Goal: Task Accomplishment & Management: Use online tool/utility

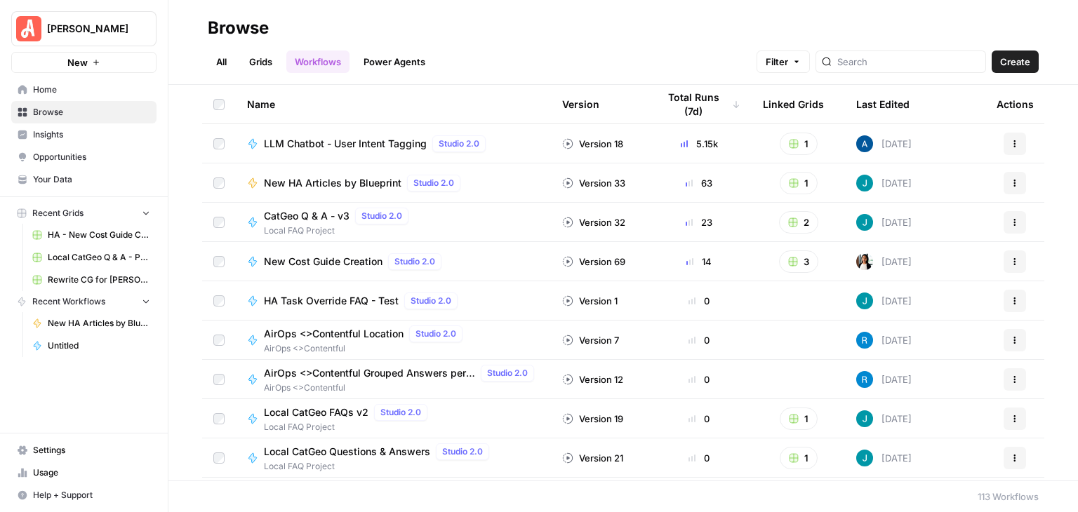
click at [80, 173] on span "Your Data" at bounding box center [91, 179] width 117 height 13
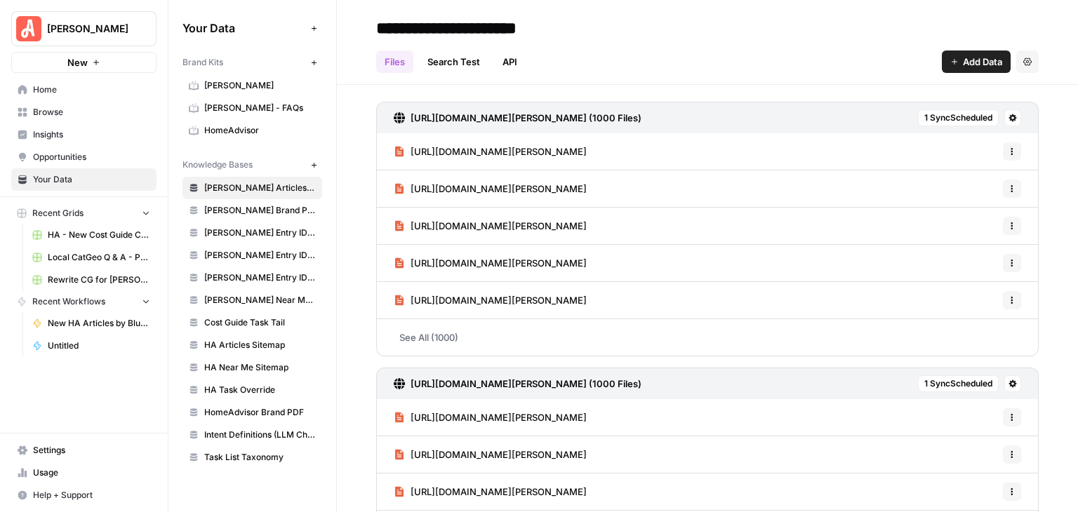
click at [250, 124] on span "HomeAdvisor" at bounding box center [260, 130] width 112 height 13
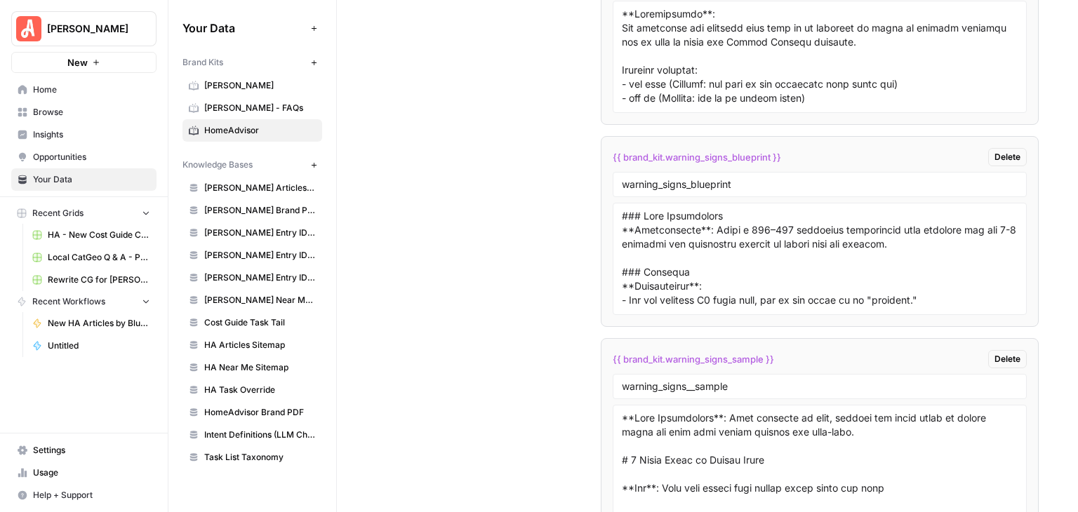
scroll to position [8581, 0]
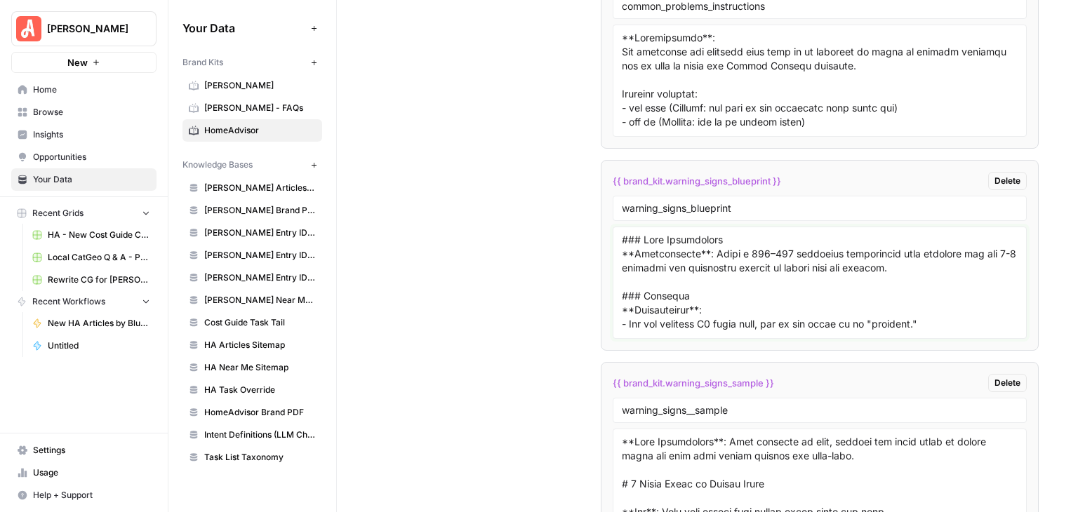
click at [747, 241] on textarea at bounding box center [820, 283] width 396 height 100
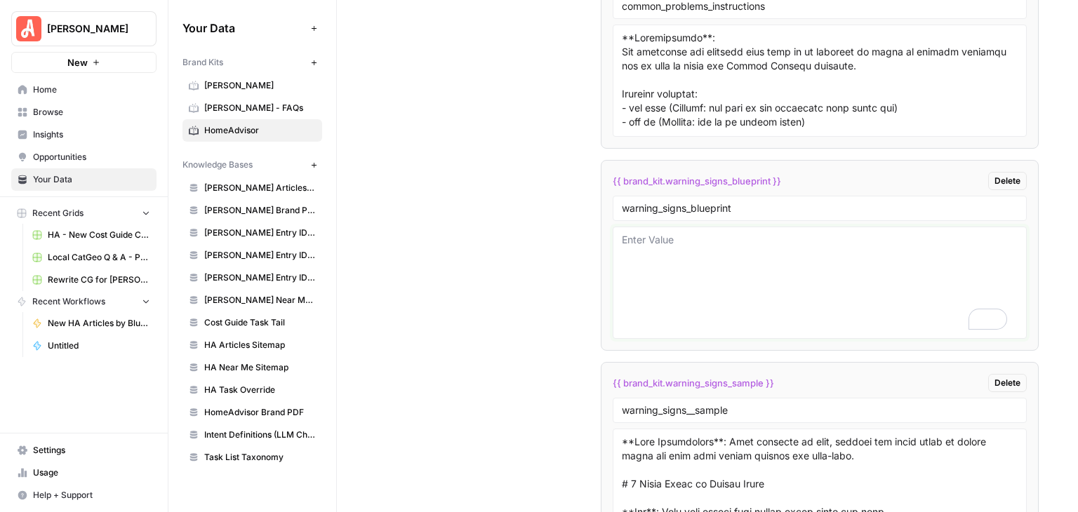
click at [729, 233] on textarea "To enrich screen reader interactions, please activate Accessibility in Grammarl…" at bounding box center [820, 283] width 396 height 100
paste textarea "### Meta Description **Instructions**: Write a 120–160 character description th…"
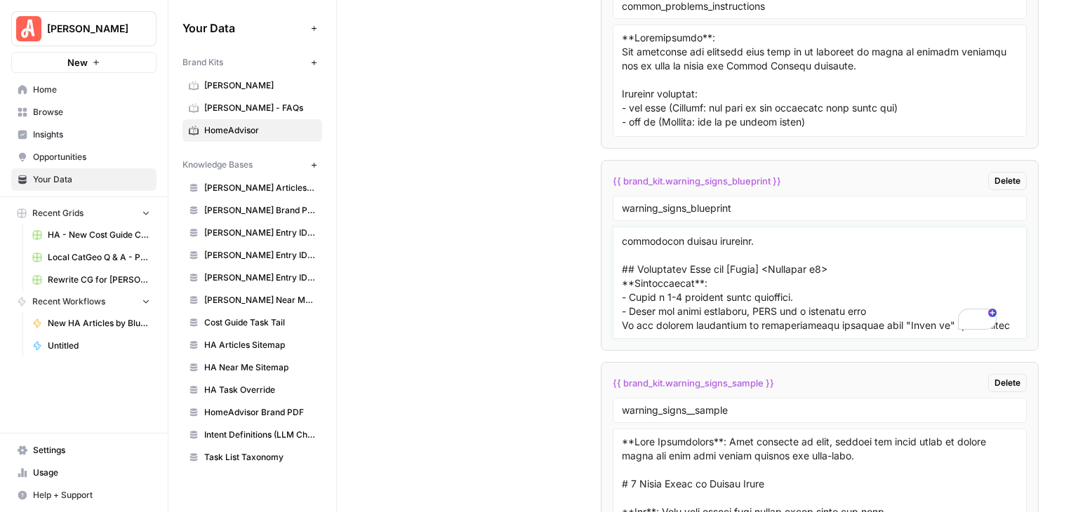
scroll to position [1065, 0]
click at [622, 274] on textarea "To enrich screen reader interactions, please activate Accessibility in Grammarl…" at bounding box center [820, 283] width 396 height 100
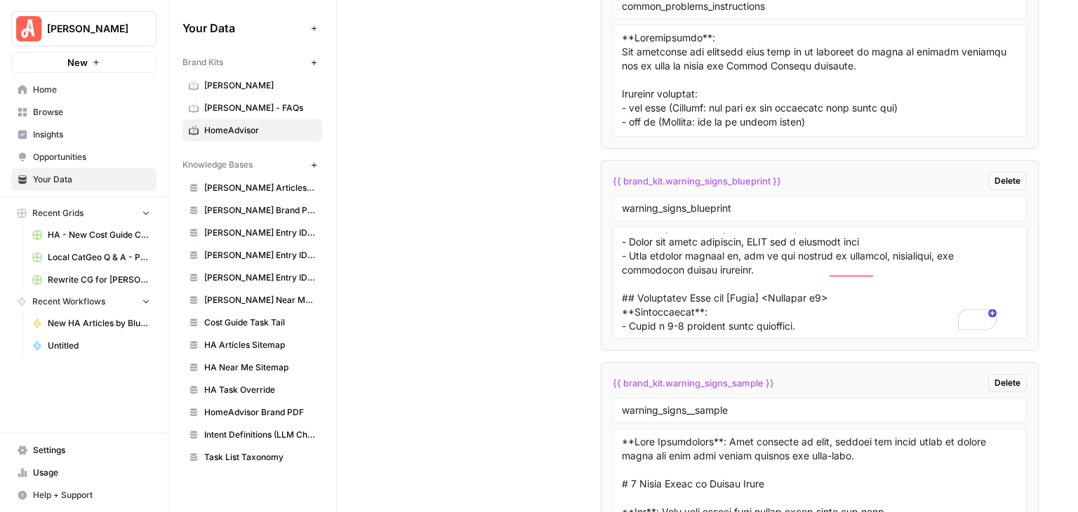
scroll to position [945, 0]
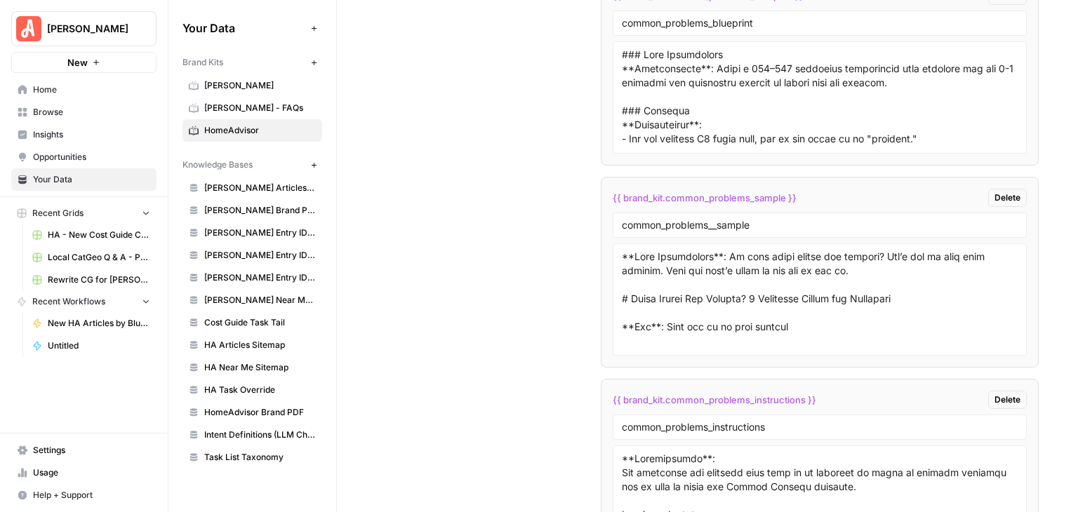
type textarea "### Meta Description **Instructions**: Write a 120–160 character description th…"
click at [59, 116] on span "Browse" at bounding box center [91, 112] width 117 height 13
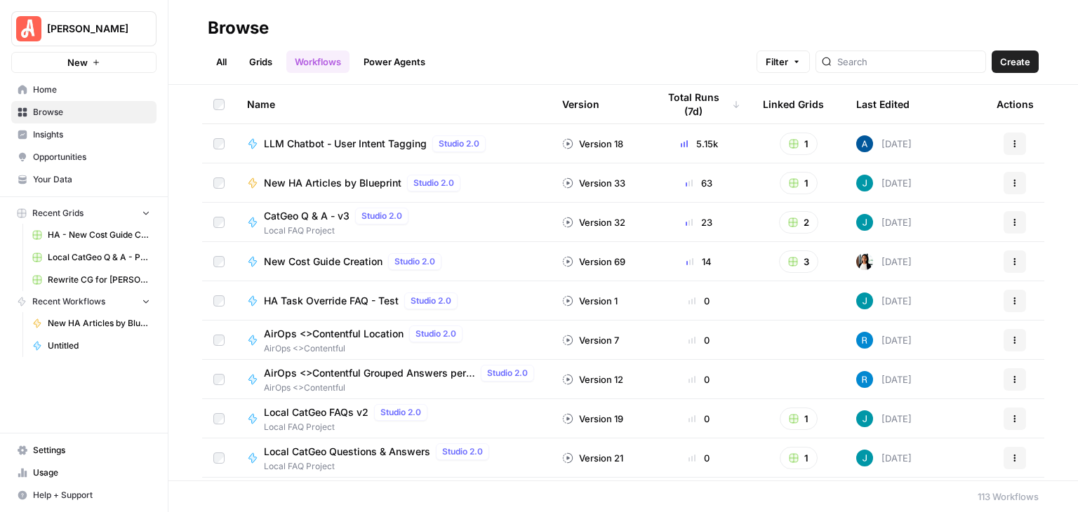
click at [258, 60] on link "Grids" at bounding box center [261, 62] width 40 height 22
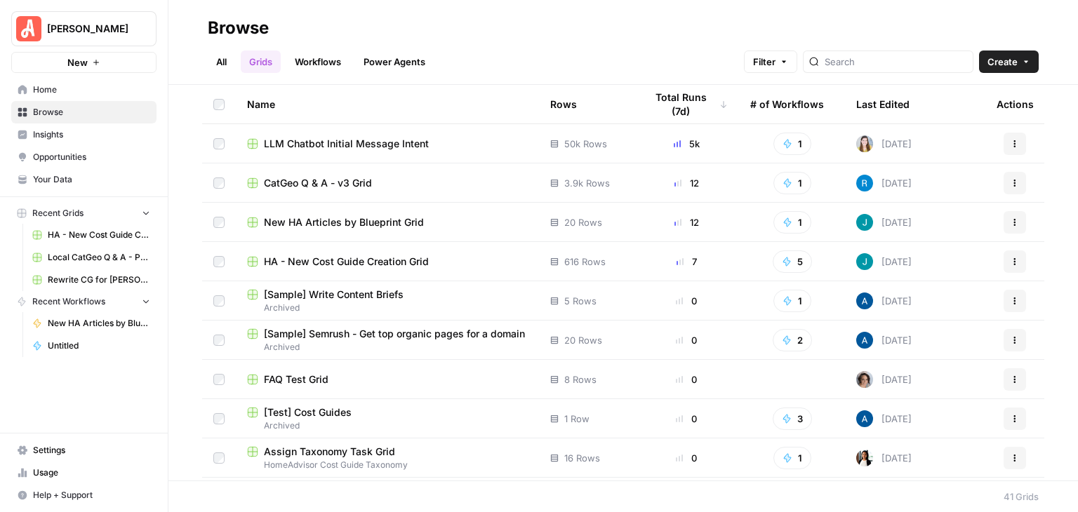
click at [387, 219] on span "New HA Articles by Blueprint Grid" at bounding box center [344, 222] width 160 height 14
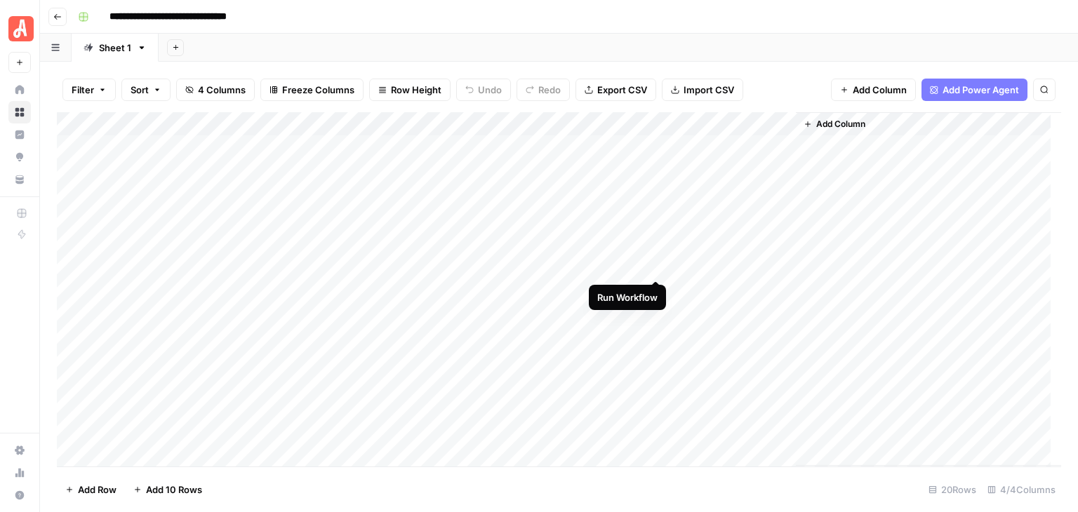
click at [656, 265] on div "Add Column" at bounding box center [559, 289] width 1004 height 354
click at [656, 263] on div "Add Column" at bounding box center [559, 289] width 1004 height 354
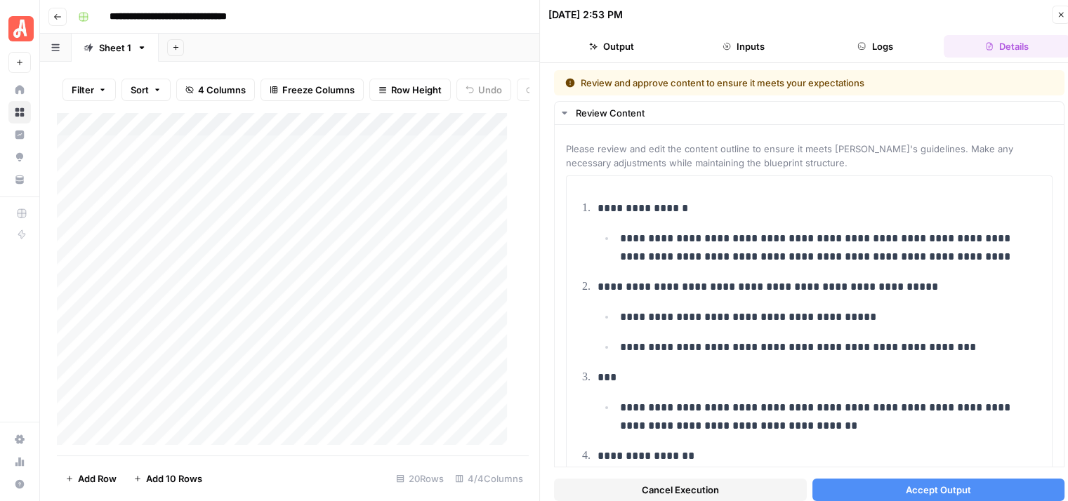
click at [945, 486] on span "Accept Output" at bounding box center [937, 490] width 65 height 14
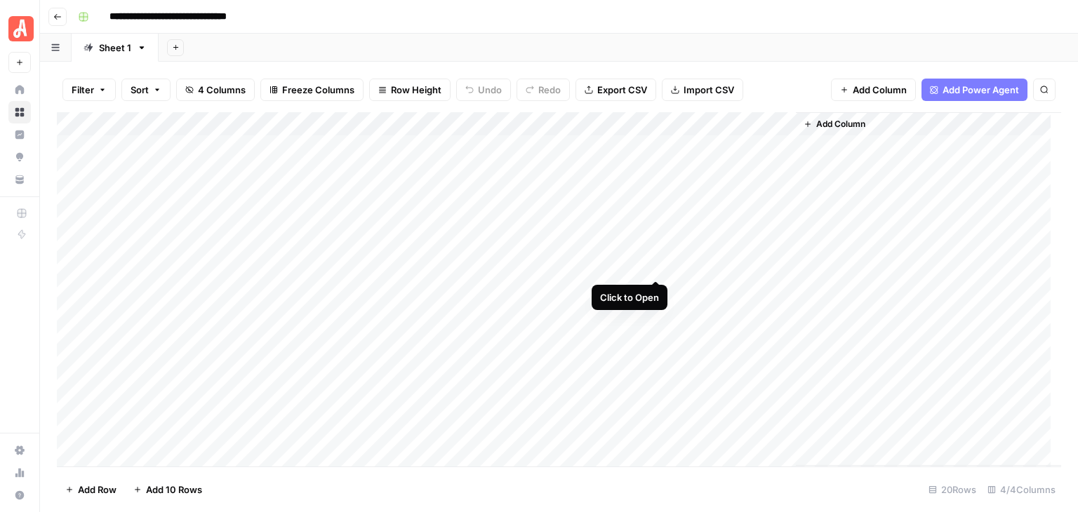
click at [654, 269] on div "Add Column" at bounding box center [559, 289] width 1004 height 354
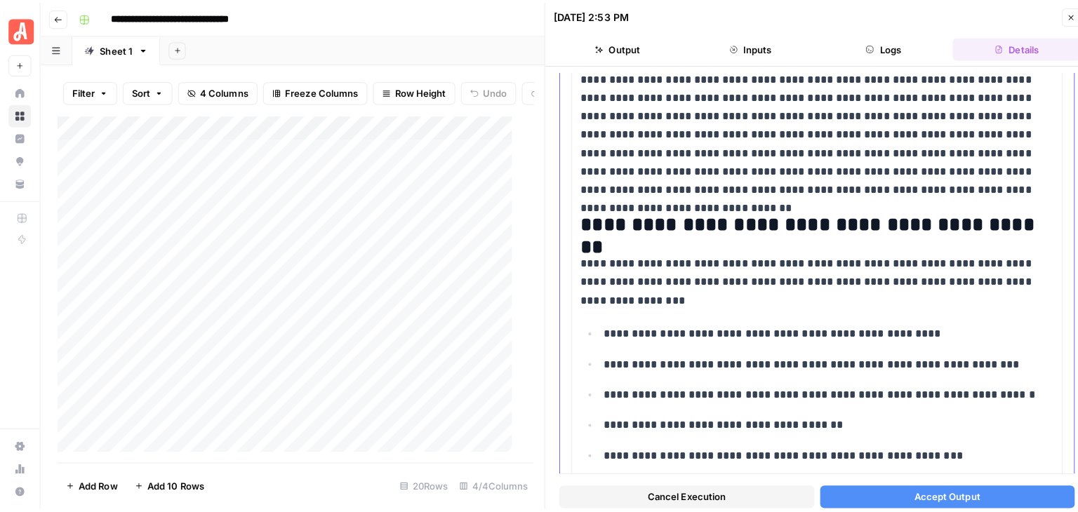
scroll to position [1444, 0]
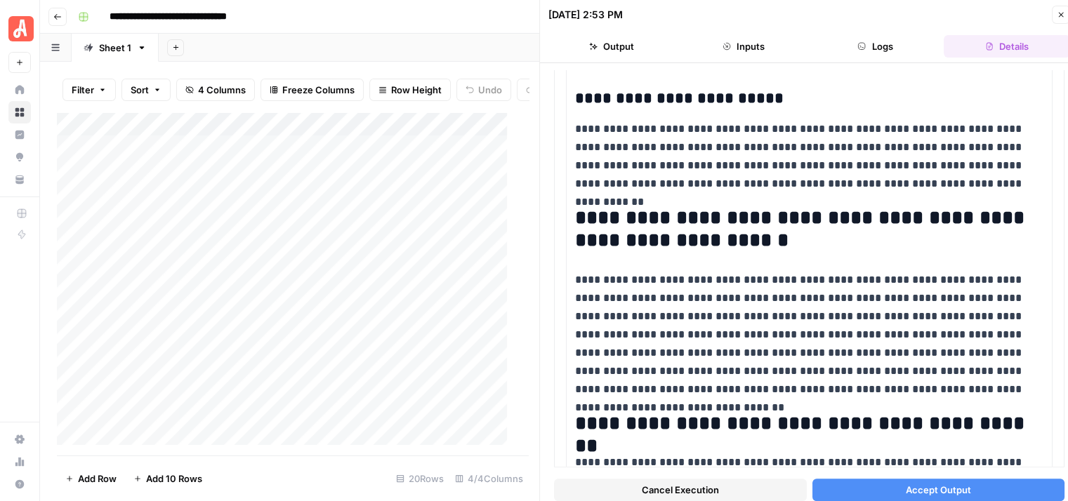
click at [660, 486] on span "Cancel Execution" at bounding box center [680, 490] width 77 height 14
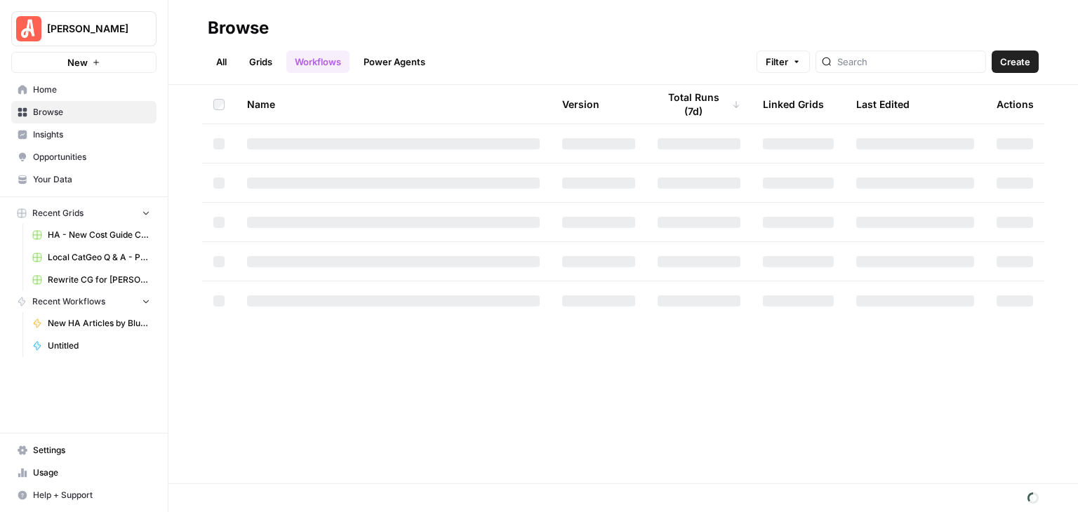
click at [70, 170] on link "Your Data" at bounding box center [83, 179] width 145 height 22
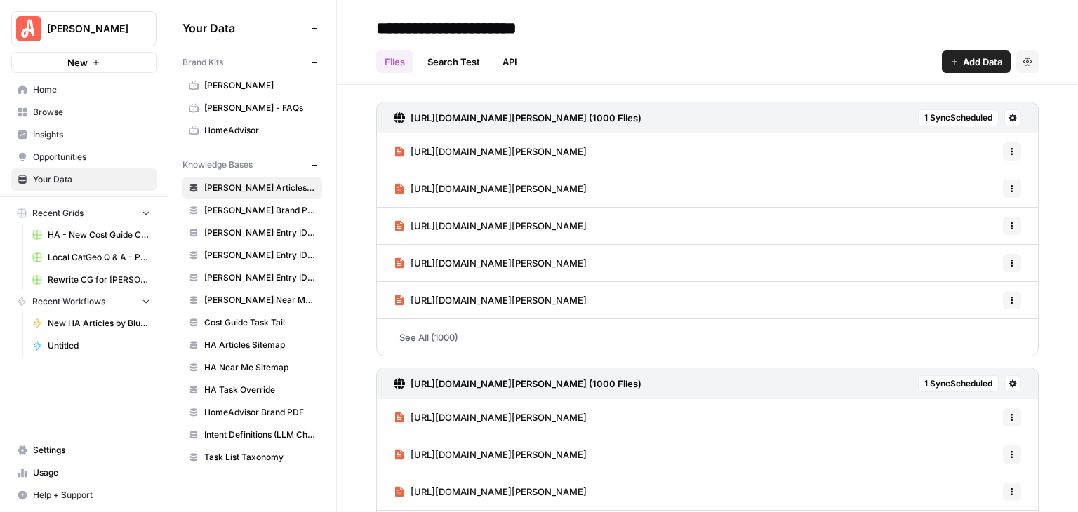
click at [241, 124] on span "HomeAdvisor" at bounding box center [260, 130] width 112 height 13
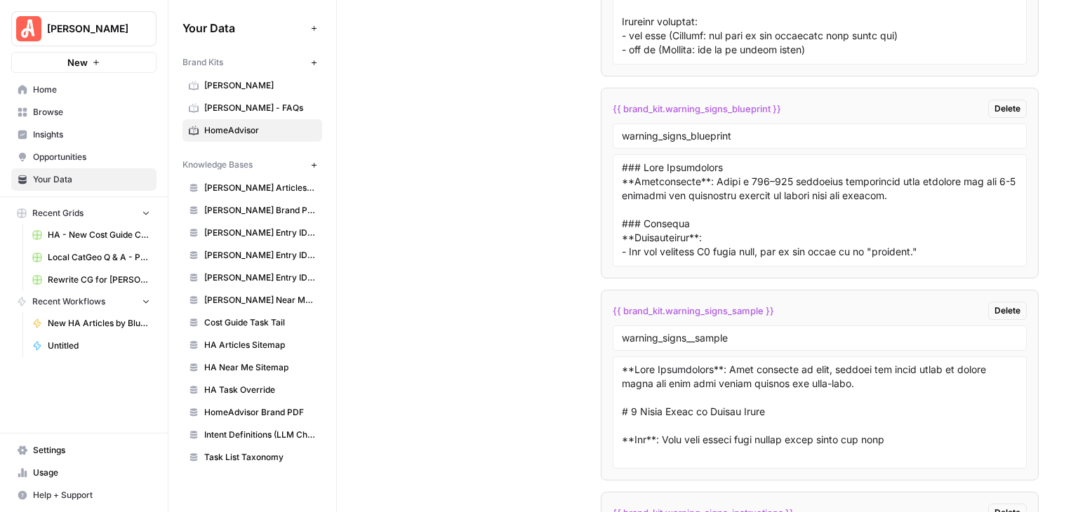
scroll to position [8625, 0]
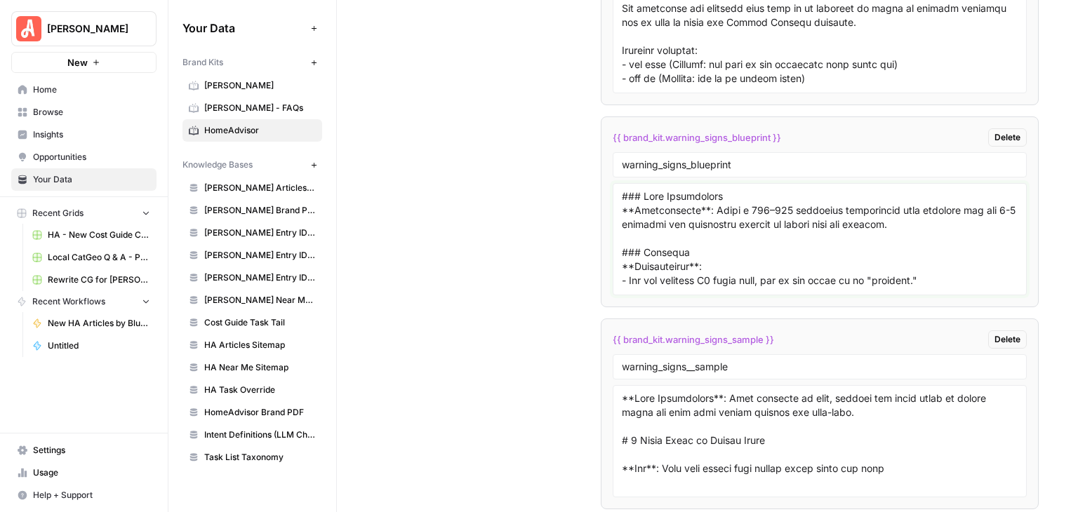
click at [757, 234] on textarea at bounding box center [820, 240] width 396 height 100
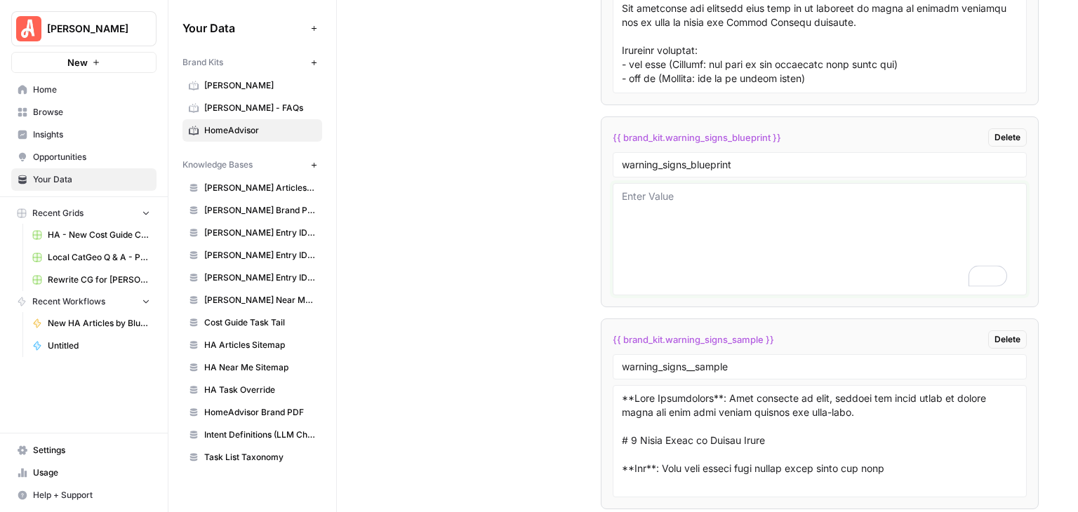
paste textarea "### Lore Ipsumdolors **Ametconsecte**: Adipi e 887–271 seddoeius temporincid ut…"
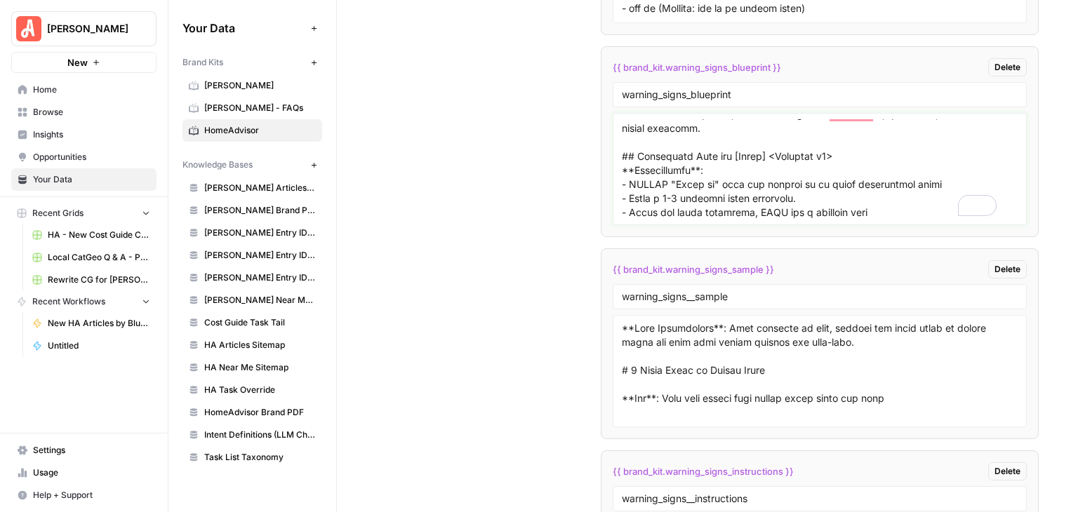
scroll to position [8414, 0]
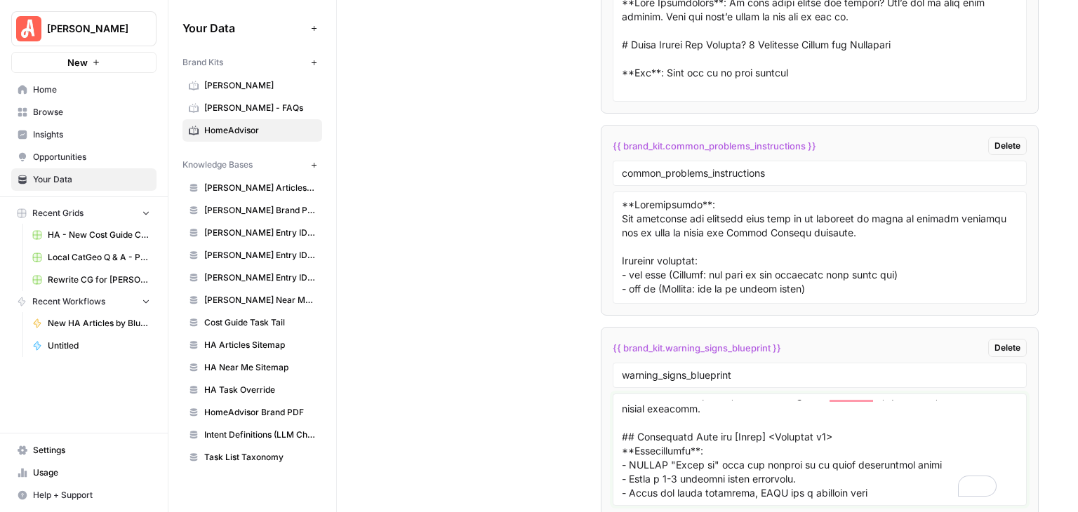
type textarea "### Meta Description **Instructions**: Write a 120–160 character description th…"
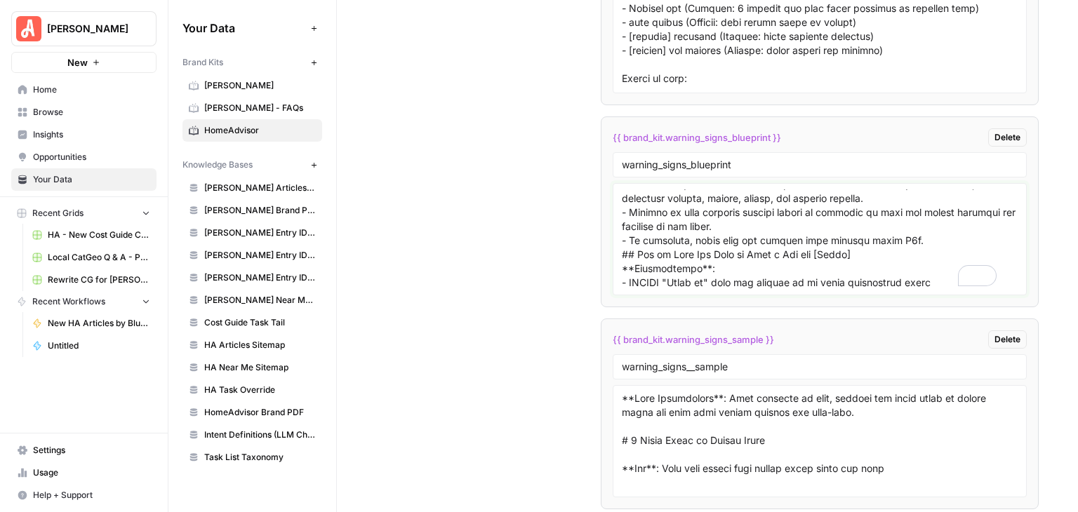
scroll to position [0, 0]
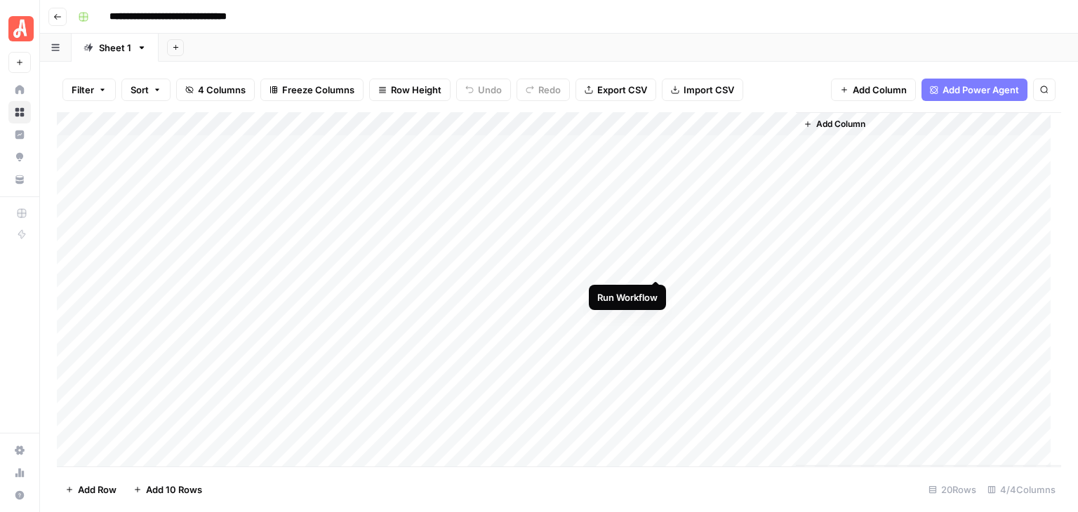
click at [657, 262] on div "Add Column" at bounding box center [559, 289] width 1004 height 354
click at [637, 267] on div "Add Column" at bounding box center [559, 289] width 1004 height 354
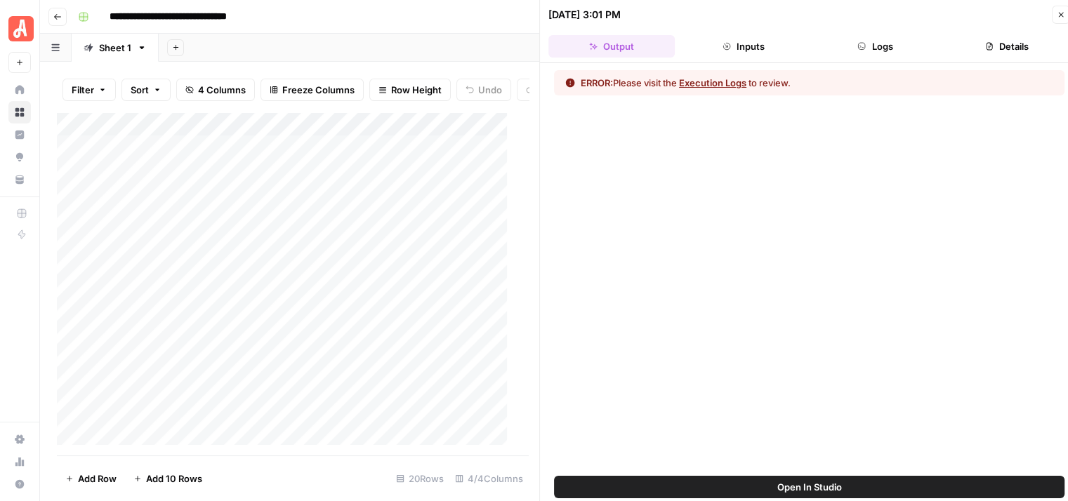
click at [889, 49] on button "Logs" at bounding box center [875, 46] width 126 height 22
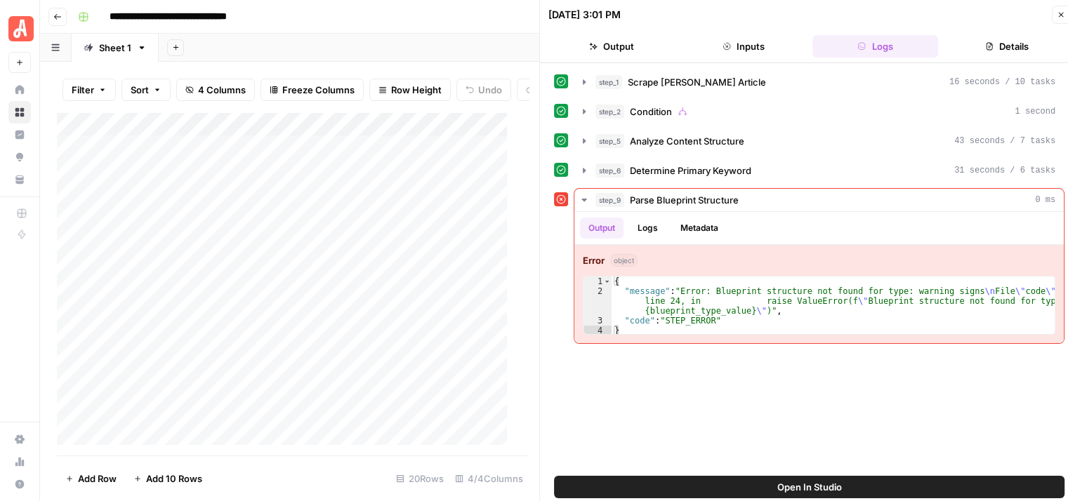
click at [1062, 13] on icon "button" at bounding box center [1060, 15] width 8 height 8
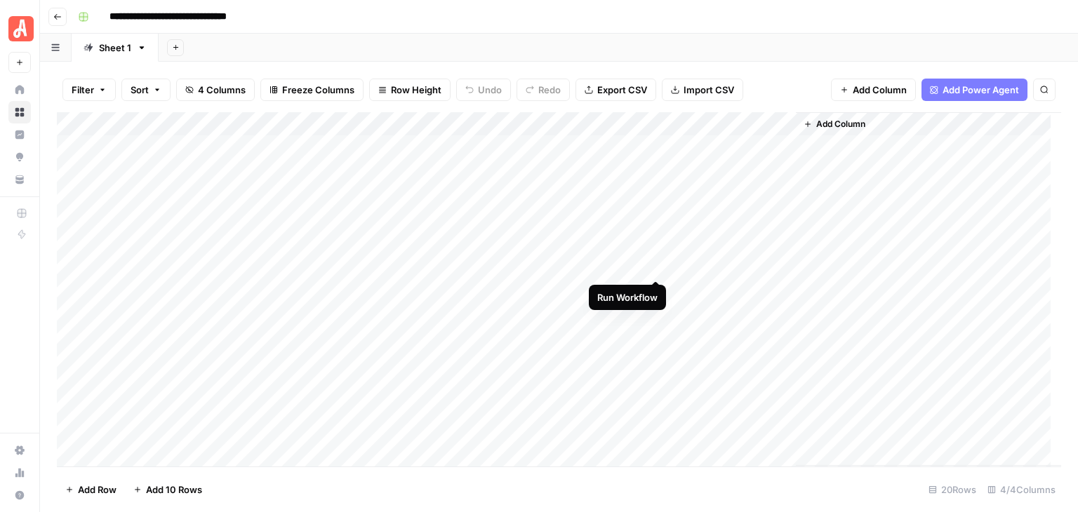
click at [653, 263] on div "Add Column" at bounding box center [559, 289] width 1004 height 354
click at [634, 262] on div "Add Column" at bounding box center [559, 289] width 1004 height 354
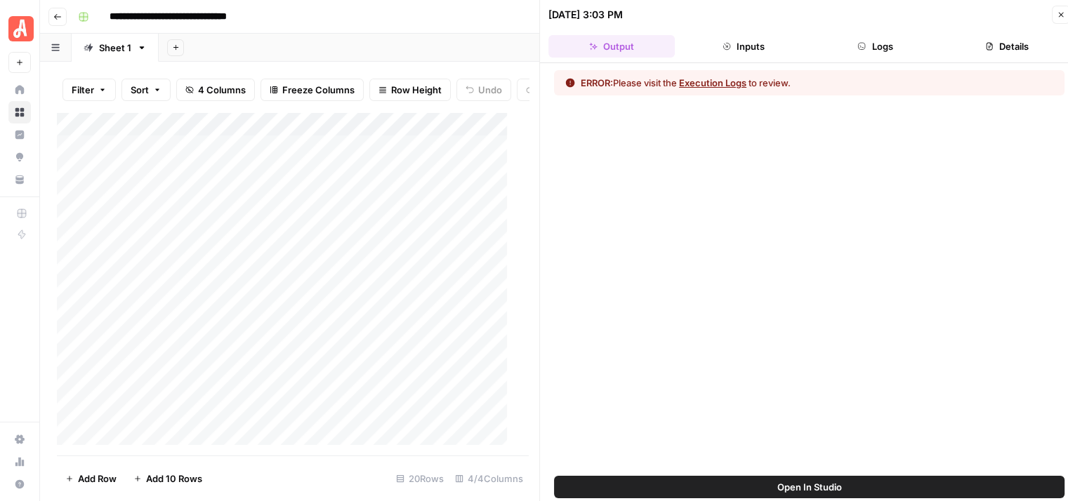
click at [879, 36] on button "Logs" at bounding box center [875, 46] width 126 height 22
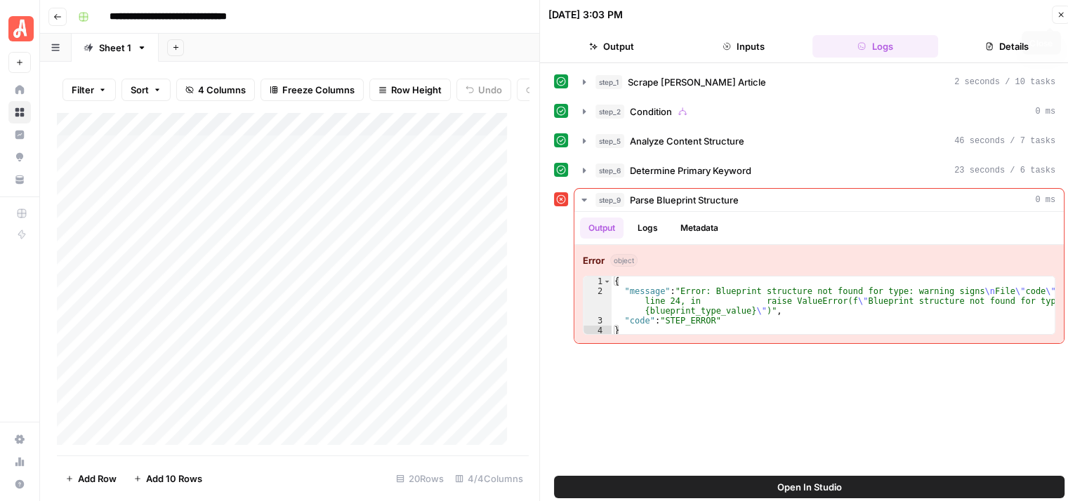
click at [1059, 13] on icon "button" at bounding box center [1060, 15] width 5 height 5
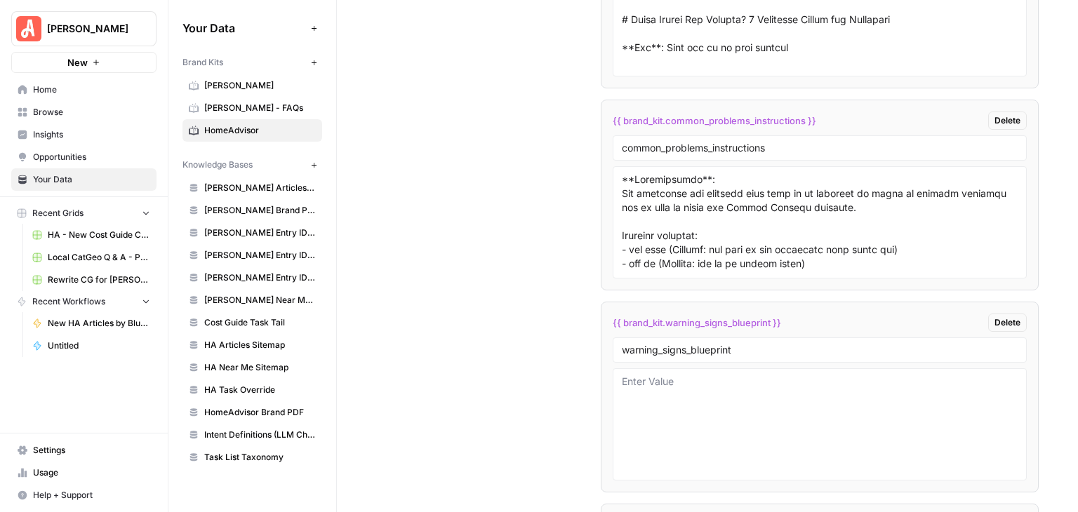
scroll to position [8405, 0]
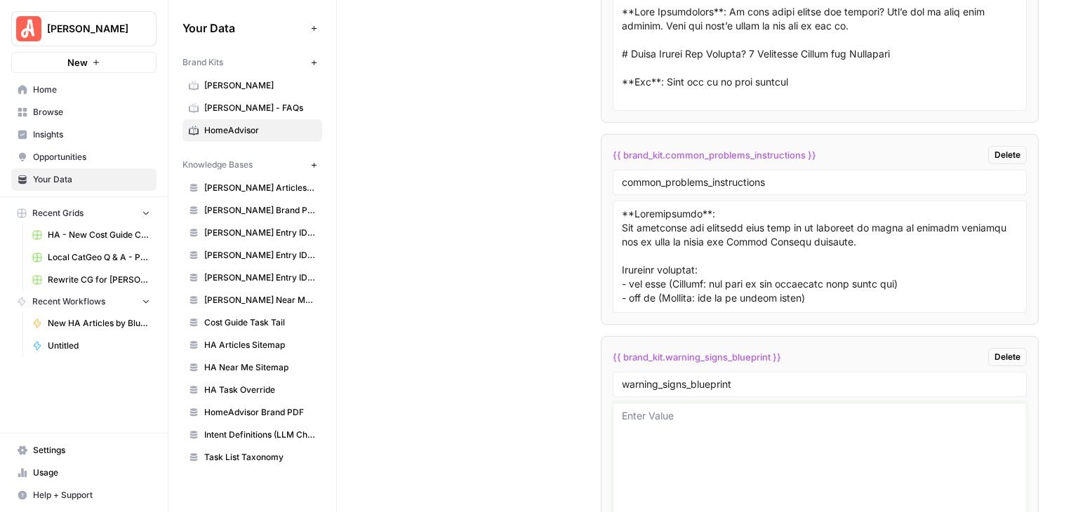
click at [714, 409] on textarea at bounding box center [820, 459] width 396 height 100
paste textarea "### Meta Description **Instructions**: Write a 120–160 character description th…"
type textarea "### Meta Description **Instructions**: Write a 120–160 character description th…"
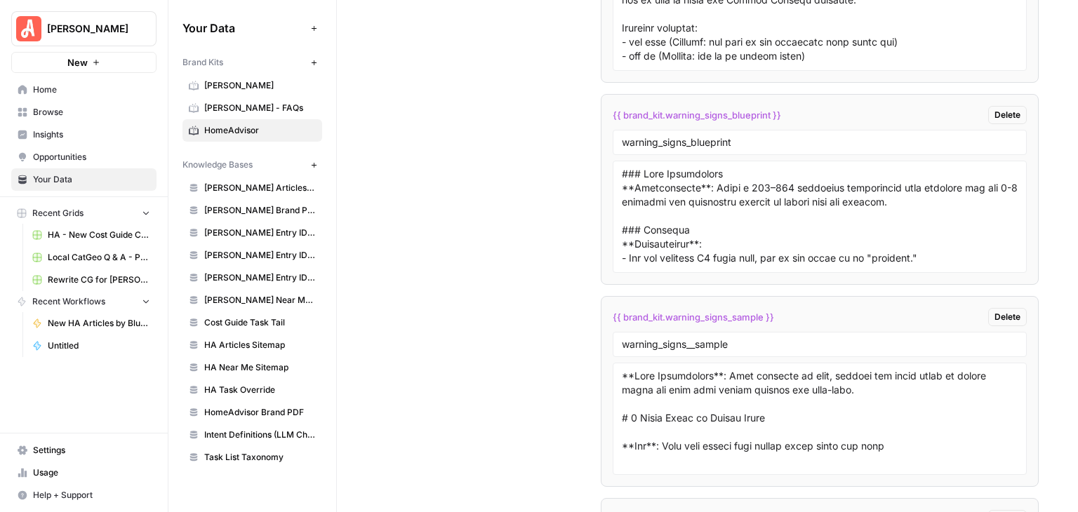
scroll to position [8612, 0]
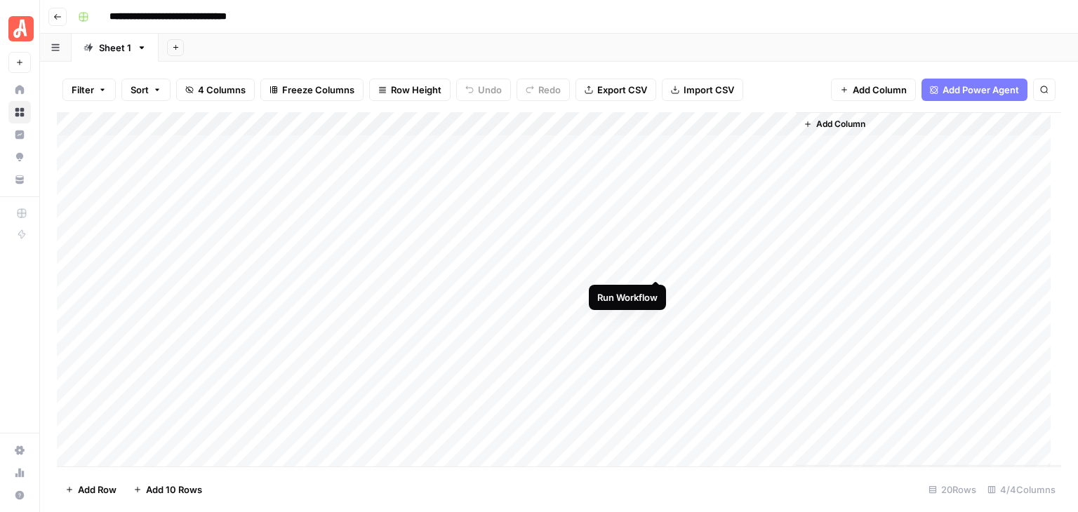
click at [657, 266] on div "Add Column" at bounding box center [559, 289] width 1004 height 354
click at [656, 269] on div "Add Column" at bounding box center [559, 289] width 1004 height 354
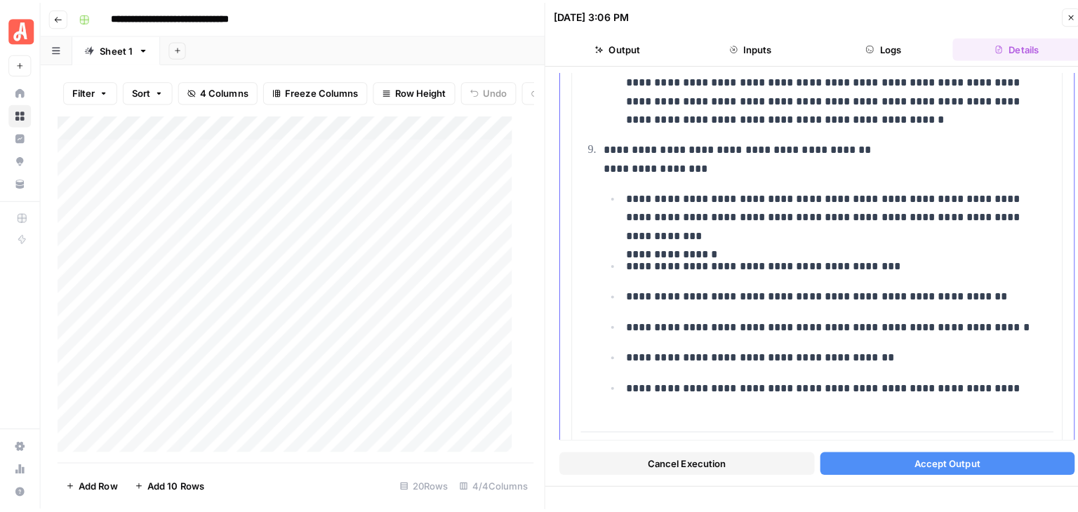
scroll to position [1755, 0]
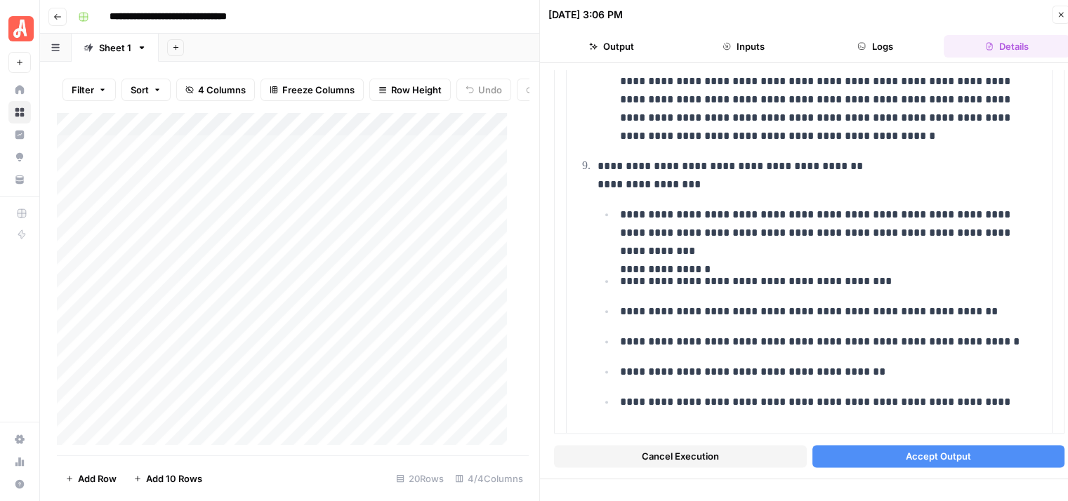
click at [735, 455] on button "Cancel Execution" at bounding box center [680, 456] width 253 height 22
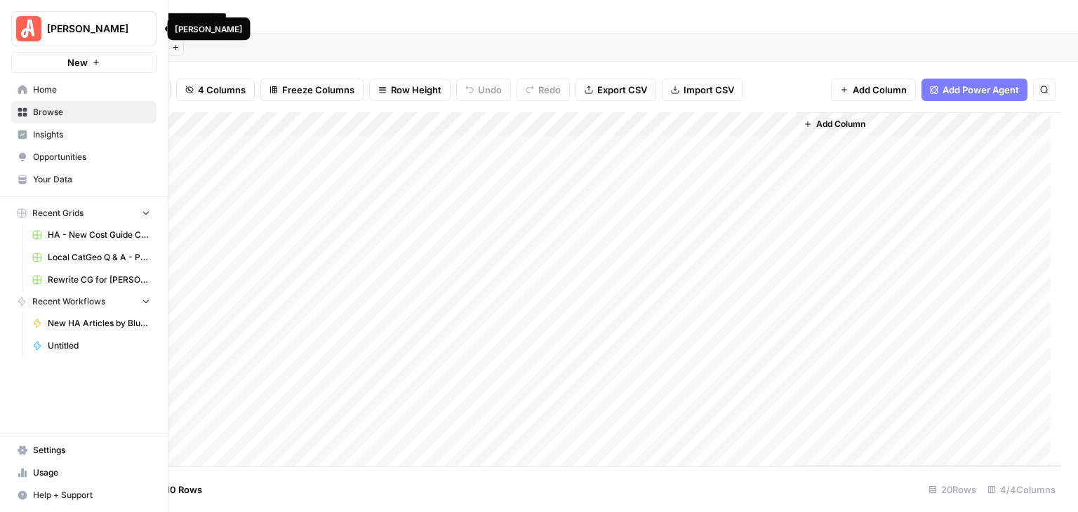
click at [44, 29] on button "[PERSON_NAME]" at bounding box center [83, 28] width 145 height 35
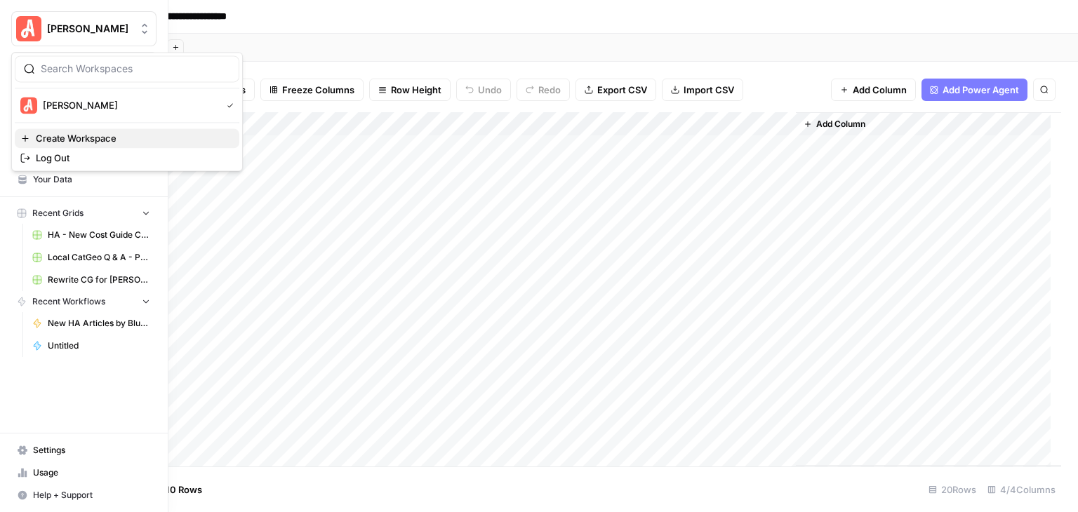
click at [126, 146] on button "Create Workspace" at bounding box center [127, 138] width 225 height 20
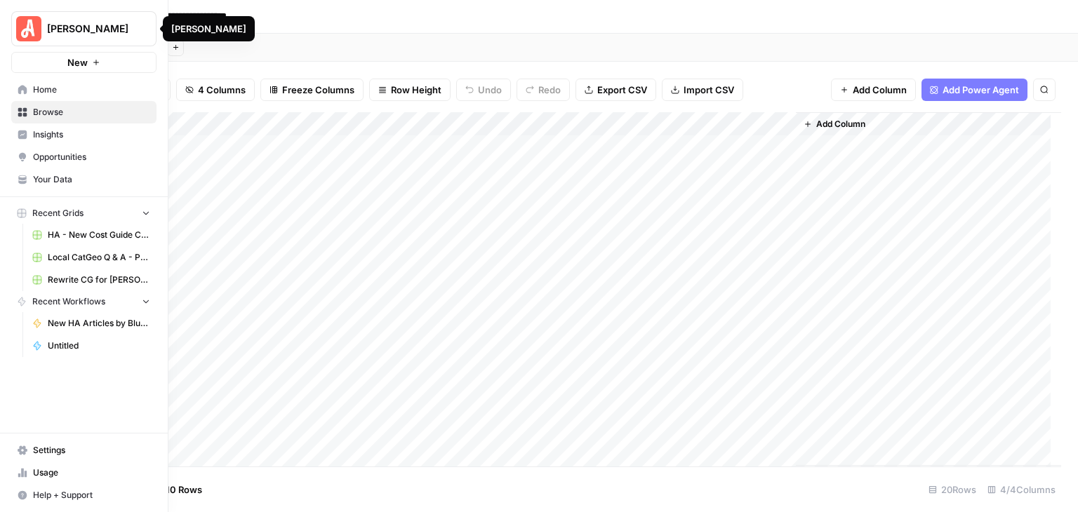
click at [39, 32] on img "Workspace: Angi" at bounding box center [28, 28] width 25 height 25
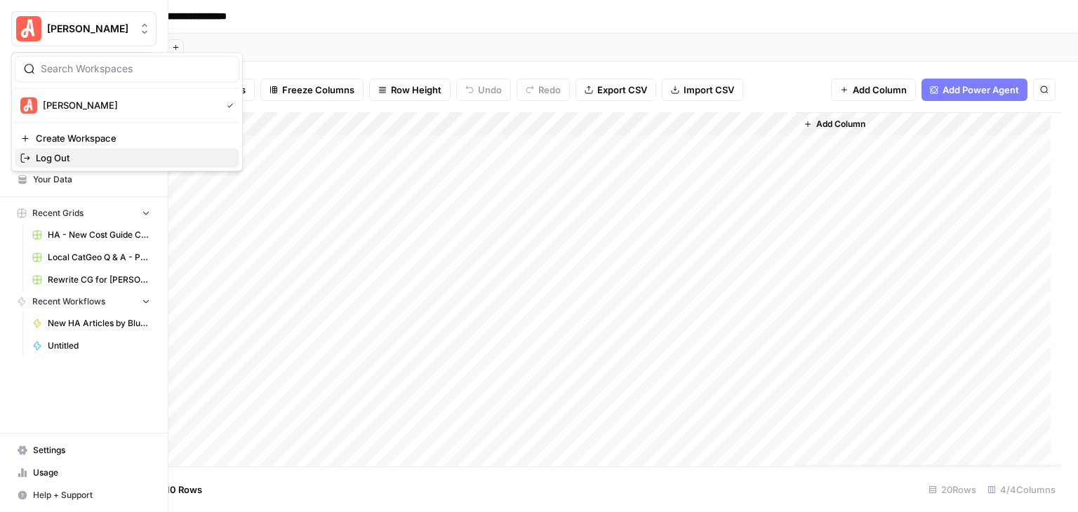
click at [86, 166] on button "Log Out" at bounding box center [127, 158] width 225 height 20
